Goal: Information Seeking & Learning: Learn about a topic

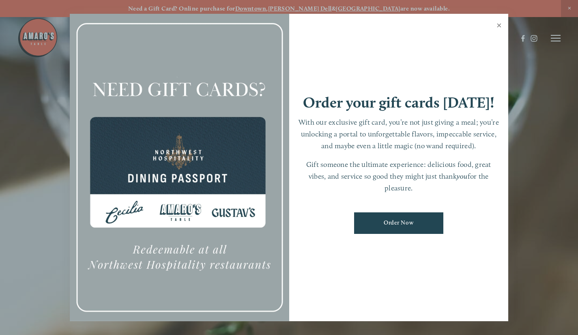
click at [500, 24] on link "Close" at bounding box center [499, 26] width 16 height 23
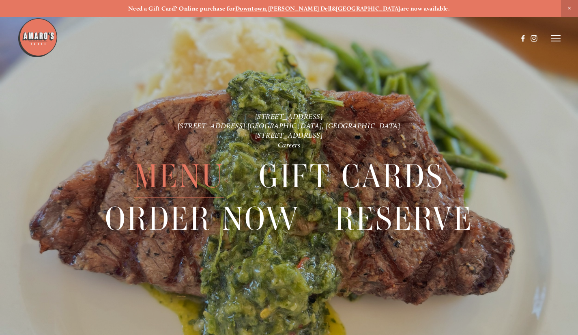
click at [166, 178] on span "Menu" at bounding box center [179, 177] width 90 height 42
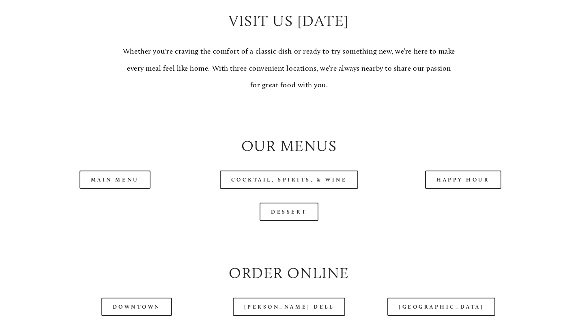
scroll to position [730, 0]
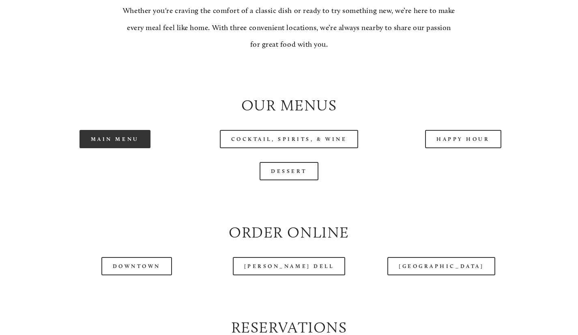
click at [112, 148] on link "Main Menu" at bounding box center [114, 139] width 71 height 18
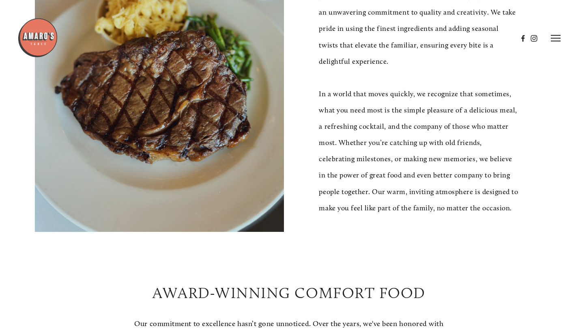
scroll to position [122, 0]
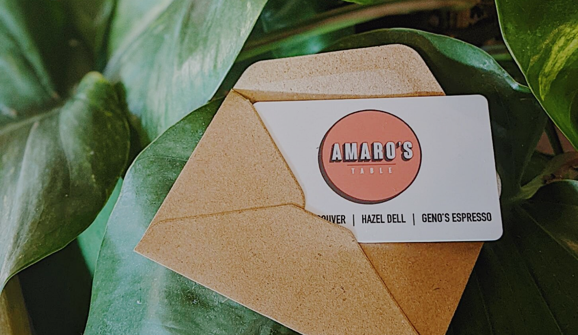
scroll to position [17, 0]
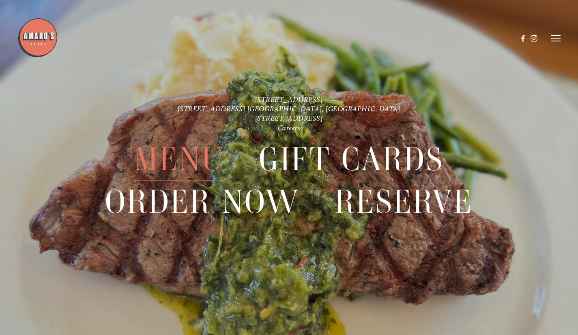
click at [193, 159] on span "Menu" at bounding box center [179, 160] width 90 height 42
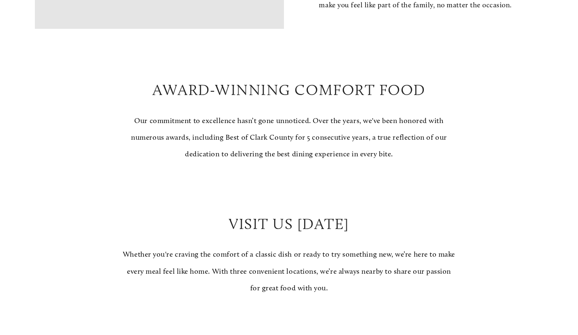
scroll to position [730, 0]
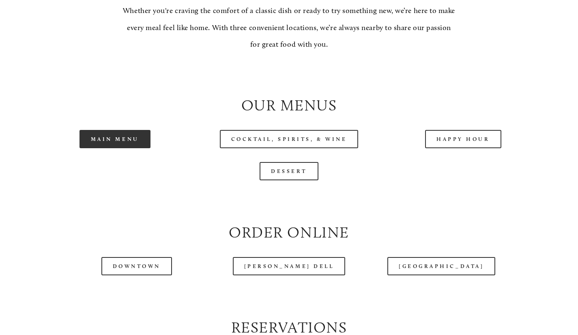
click at [126, 148] on link "Main Menu" at bounding box center [114, 139] width 71 height 18
